Goal: Information Seeking & Learning: Compare options

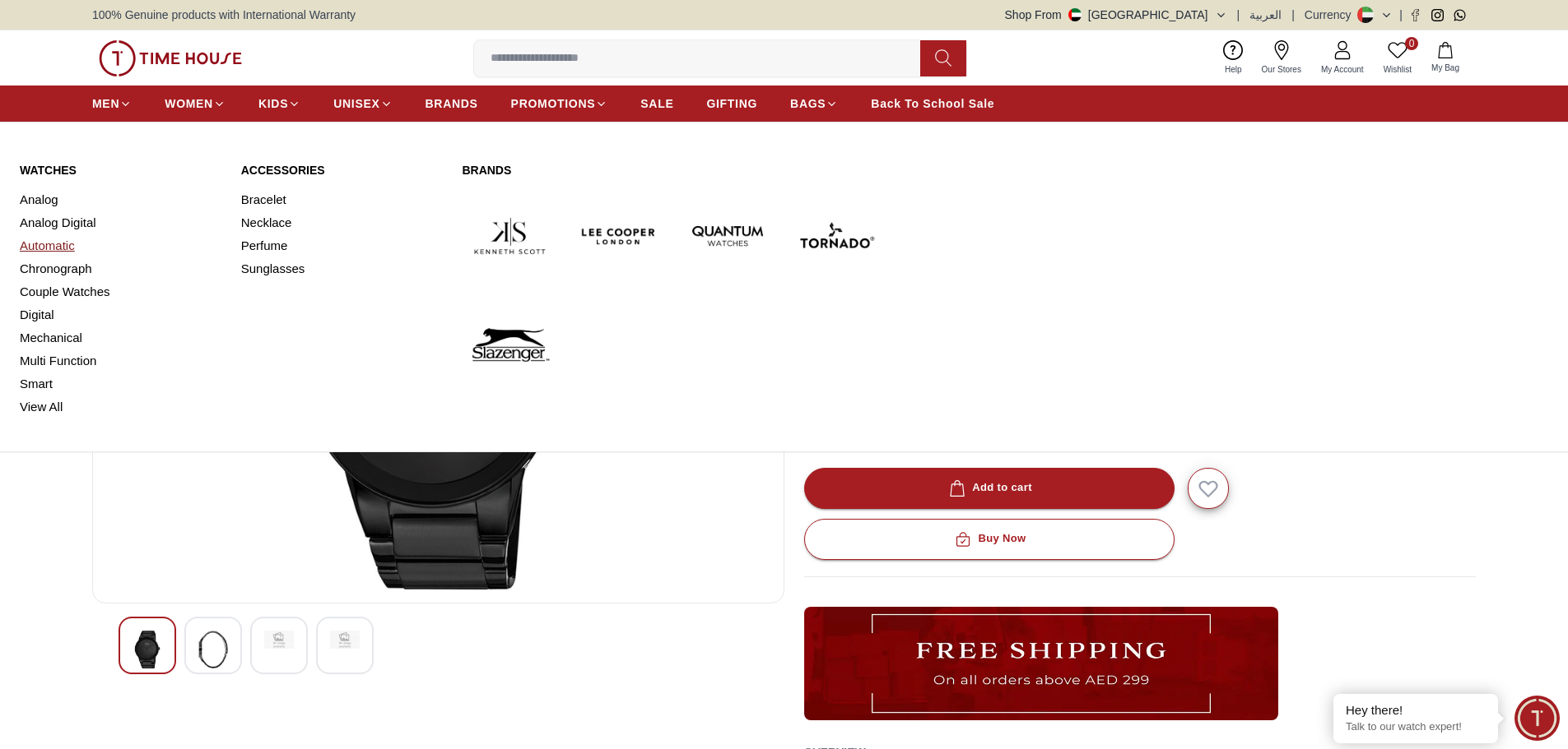
click at [37, 247] on link "Automatic" at bounding box center [121, 246] width 201 height 23
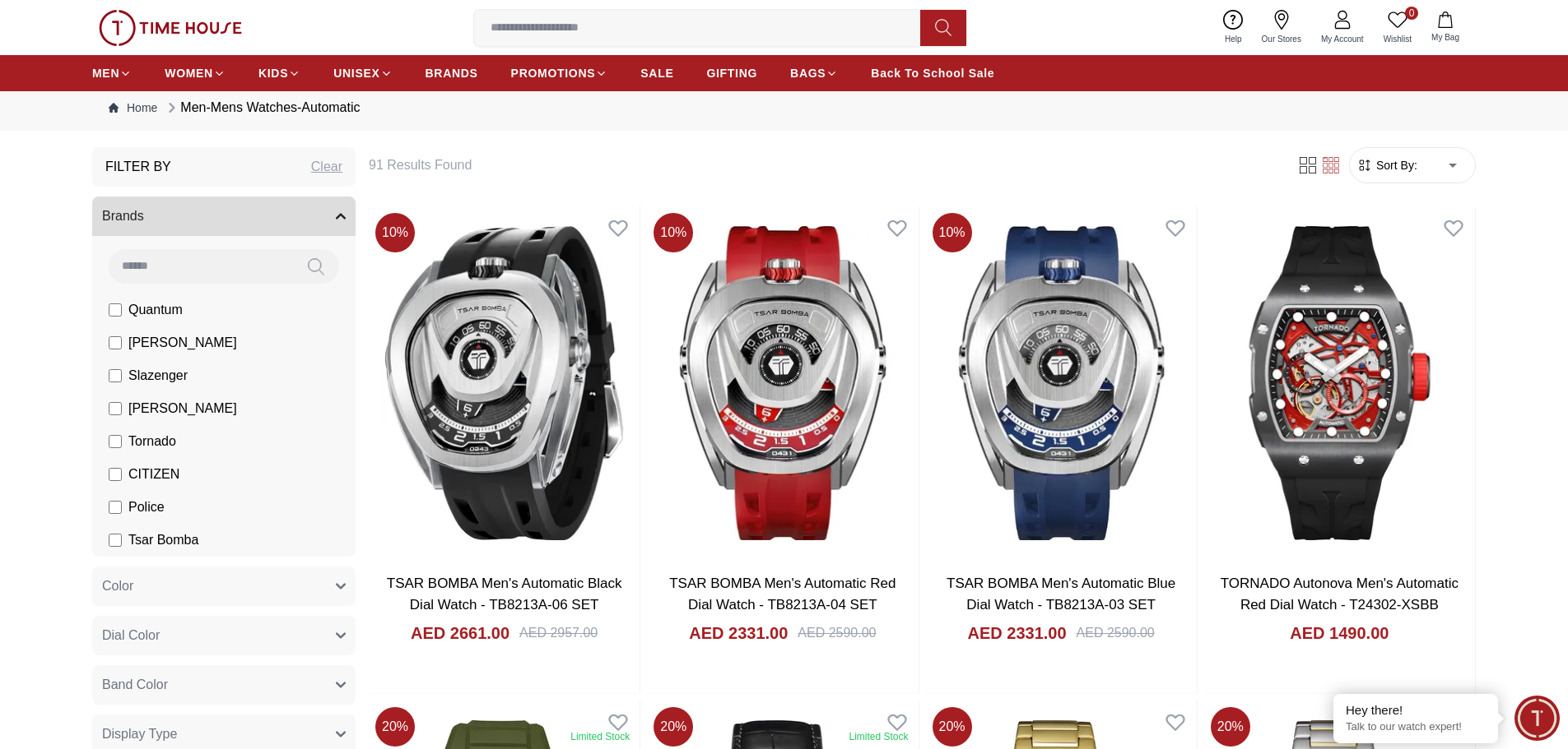
scroll to position [82, 0]
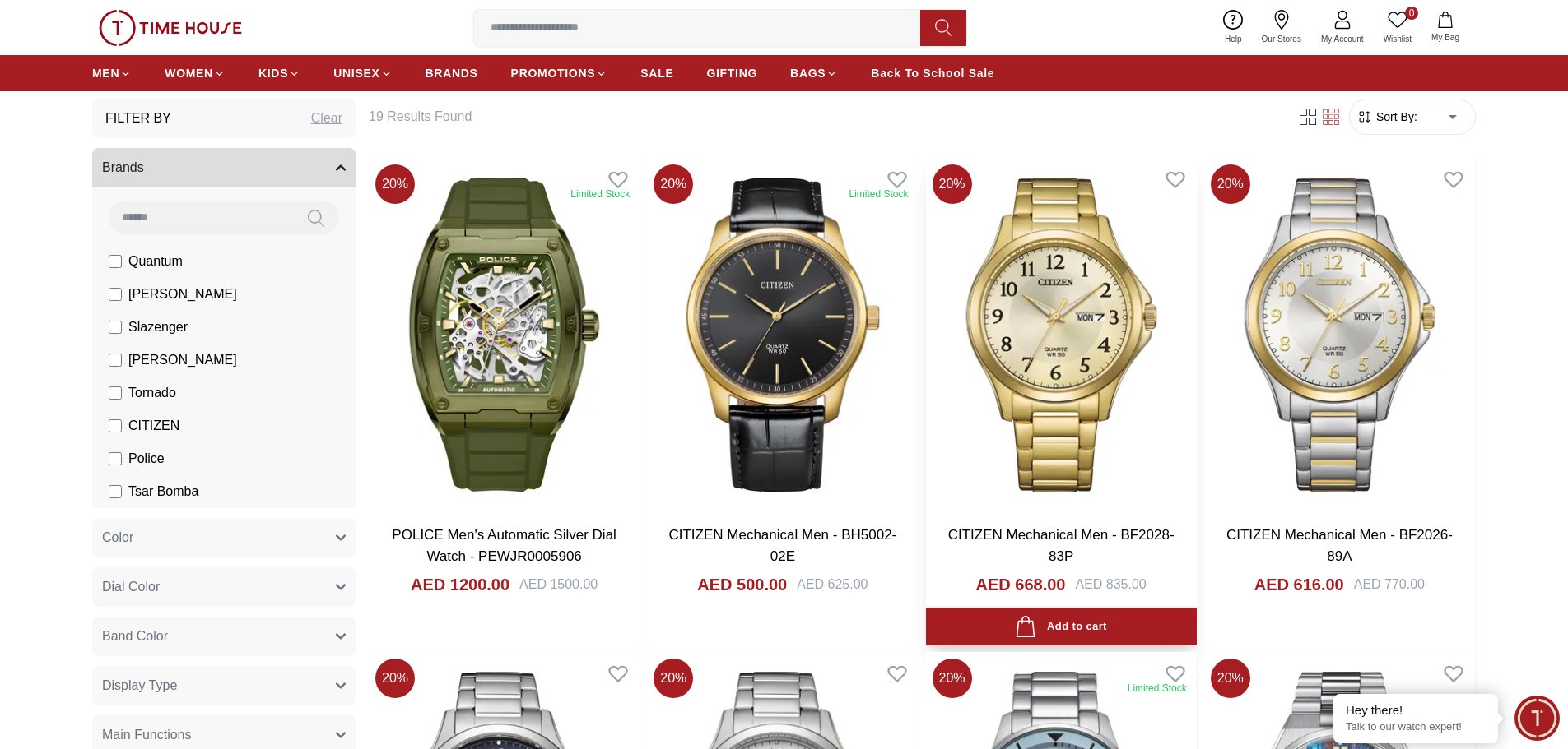
scroll to position [82, 0]
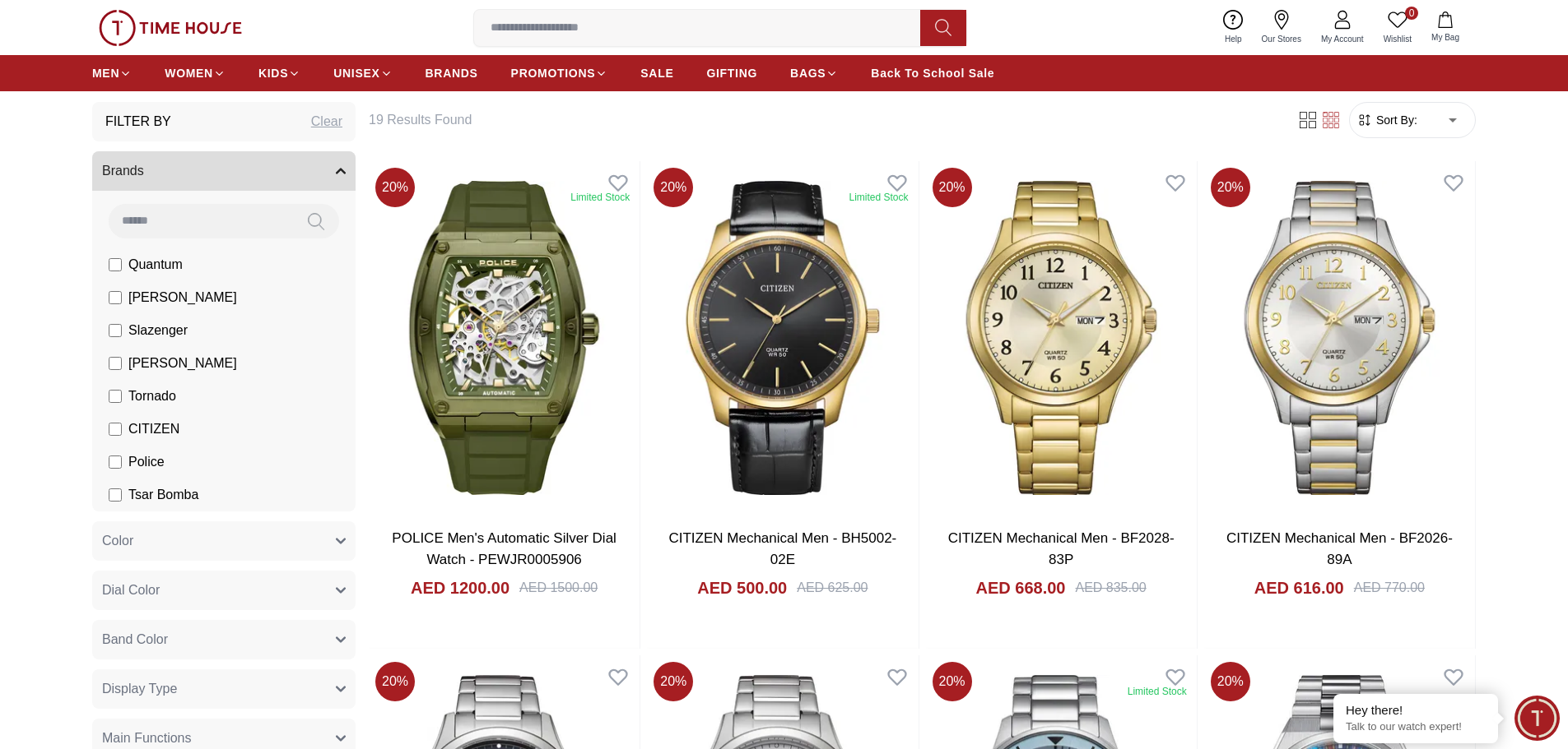
click at [1395, 126] on span "Sort By:" at bounding box center [1395, 121] width 44 height 17
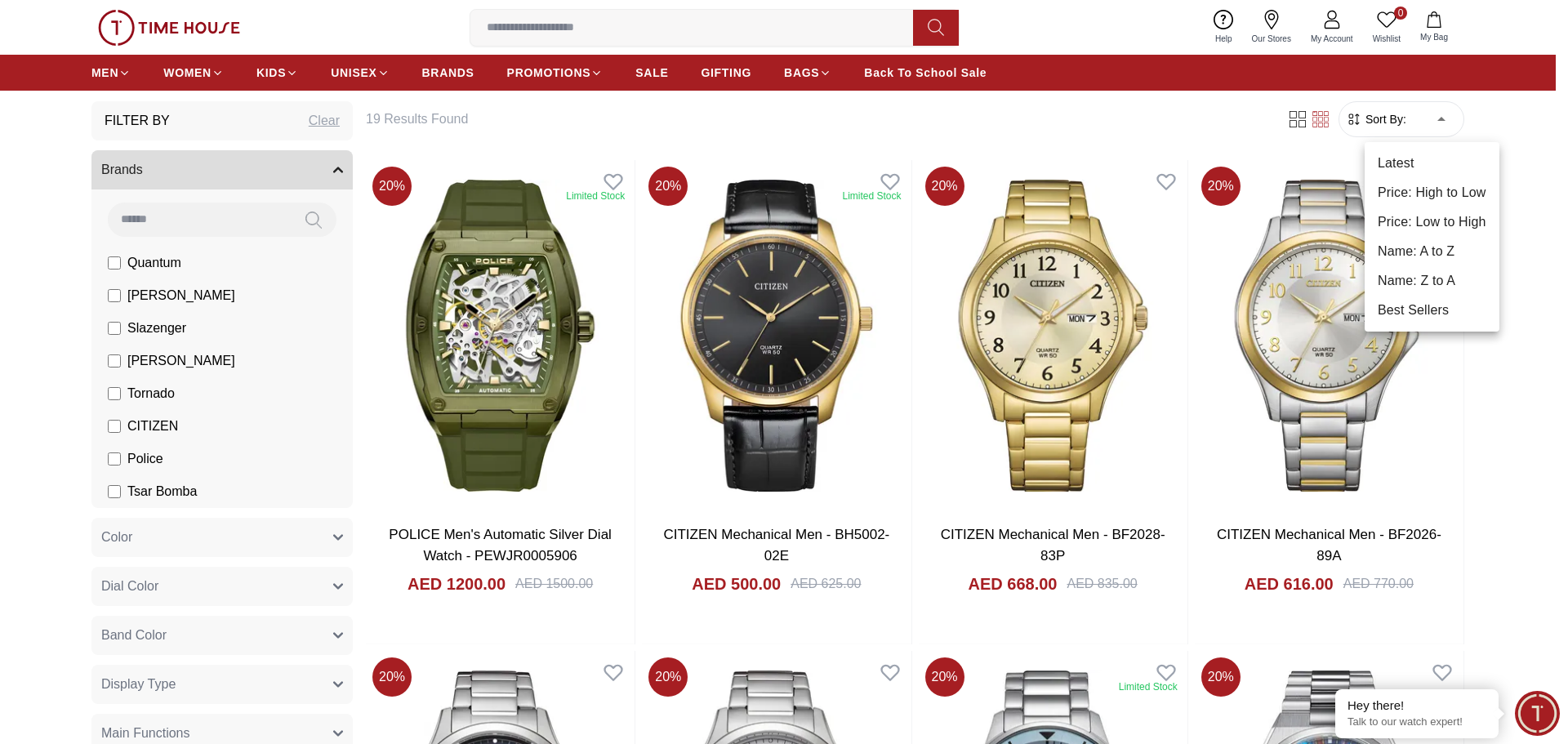
drag, startPoint x: 1428, startPoint y: 225, endPoint x: 1408, endPoint y: 238, distance: 23.9
click at [1427, 225] on li "Price: Low to High" at bounding box center [1432, 222] width 135 height 30
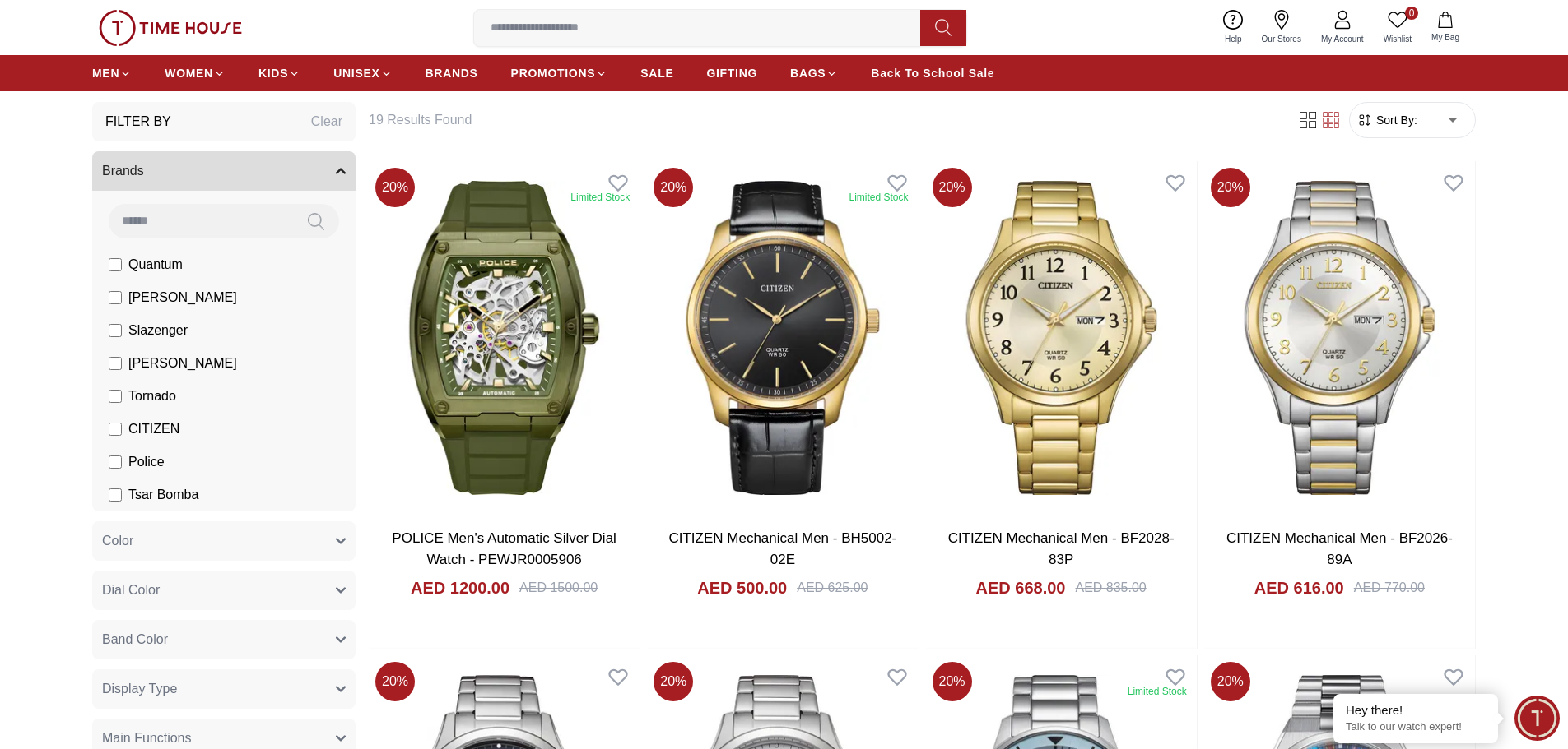
type input "*"
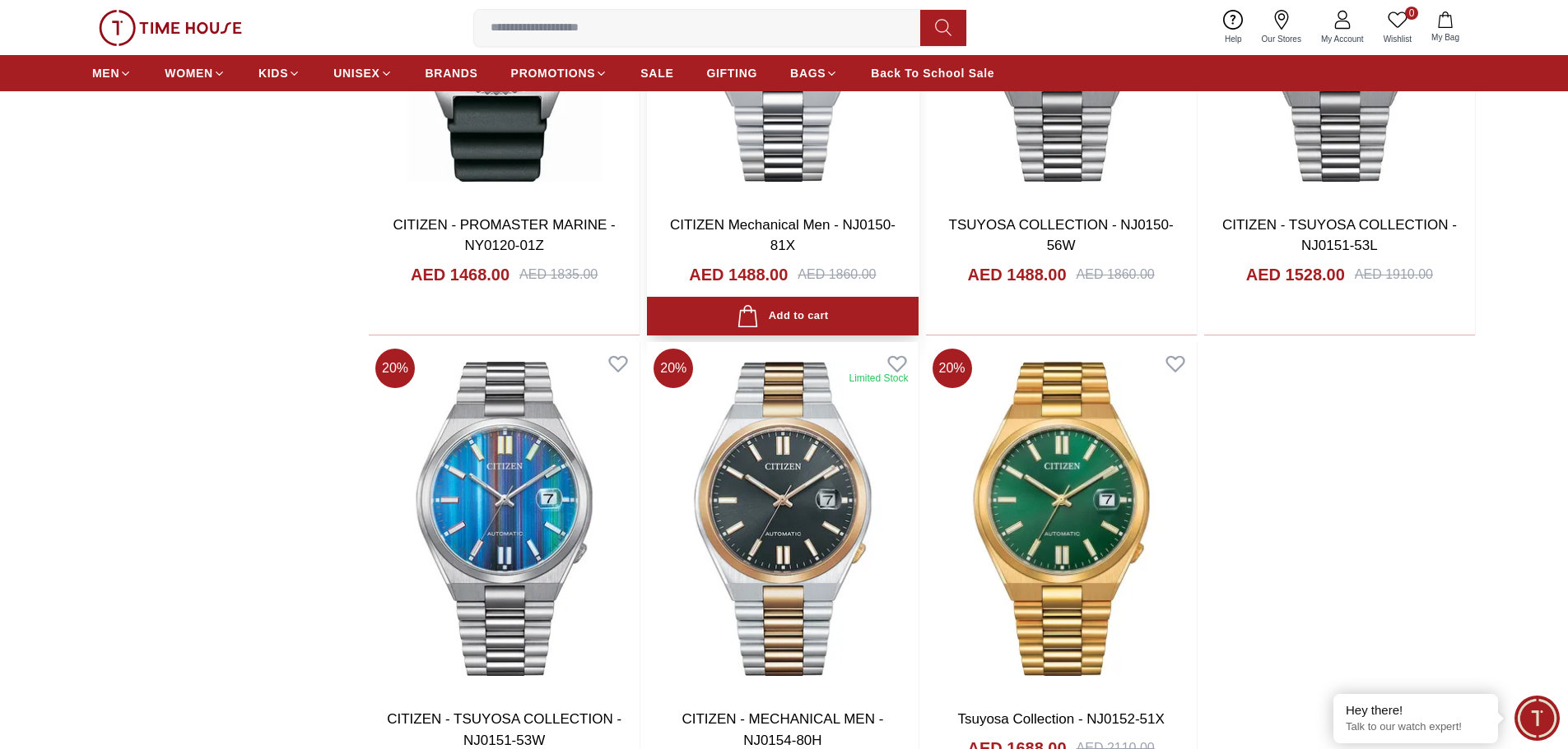
scroll to position [2468, 0]
